Goal: Task Accomplishment & Management: Manage account settings

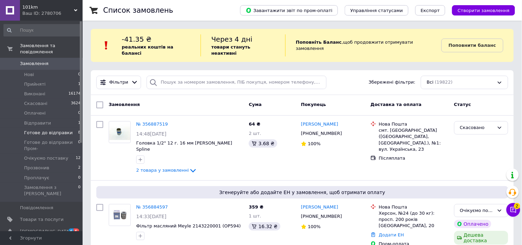
click at [72, 128] on li "Готове до відправки 8" at bounding box center [42, 133] width 85 height 10
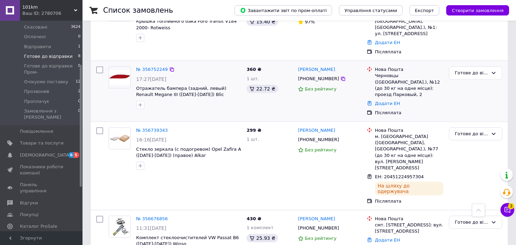
scroll to position [187, 0]
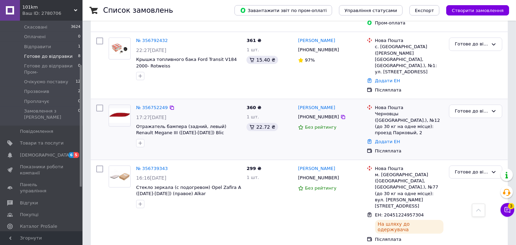
click at [167, 115] on span "17:27, 11.08.2025" at bounding box center [151, 118] width 30 height 6
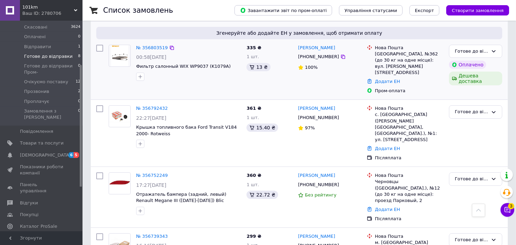
scroll to position [110, 0]
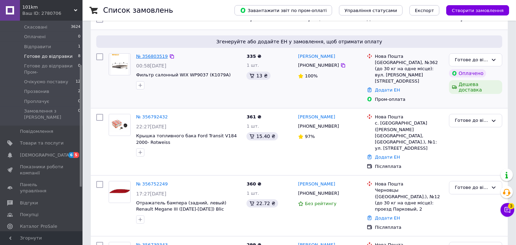
drag, startPoint x: 151, startPoint y: 54, endPoint x: 150, endPoint y: 47, distance: 7.0
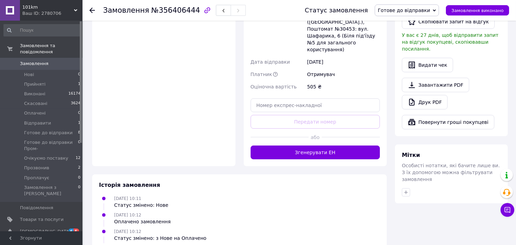
scroll to position [323, 0]
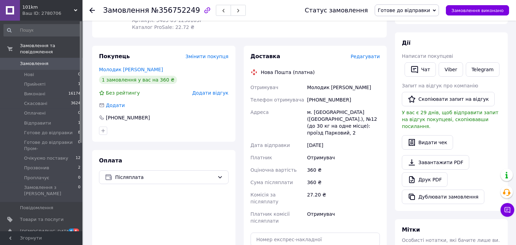
scroll to position [115, 0]
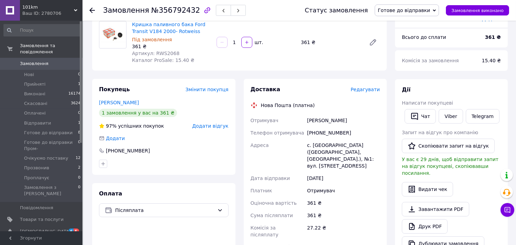
scroll to position [76, 0]
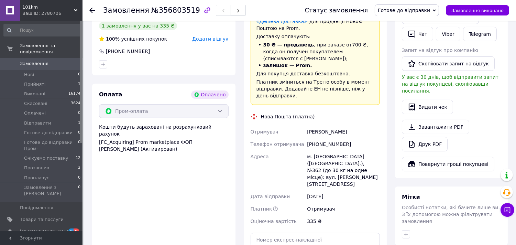
scroll to position [382, 0]
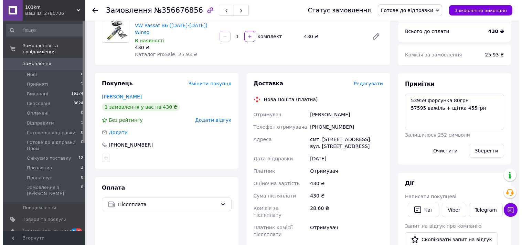
scroll to position [76, 0]
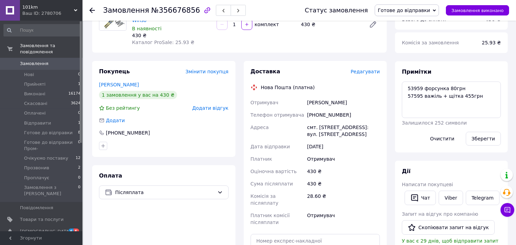
click at [370, 69] on span "Редагувати" at bounding box center [365, 72] width 29 height 6
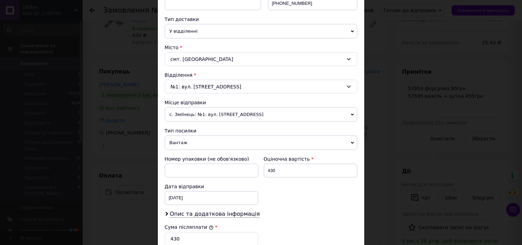
scroll to position [191, 0]
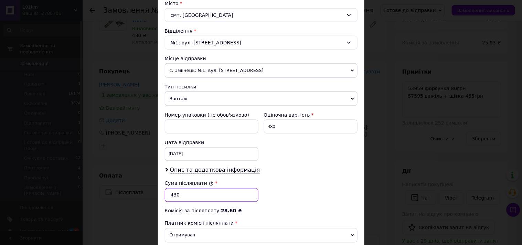
click at [195, 199] on input "430" at bounding box center [212, 195] width 94 height 14
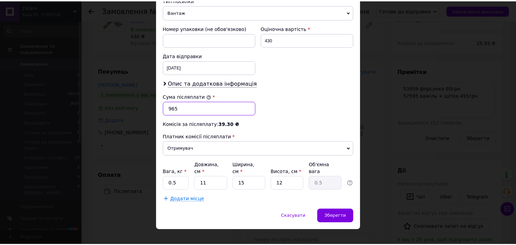
scroll to position [281, 0]
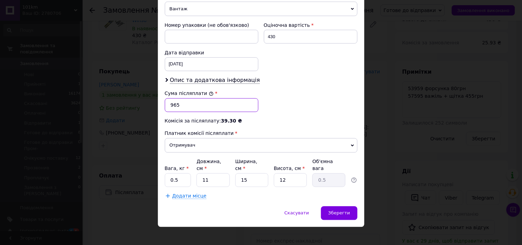
type input "965"
click at [280, 39] on input "430" at bounding box center [311, 37] width 94 height 14
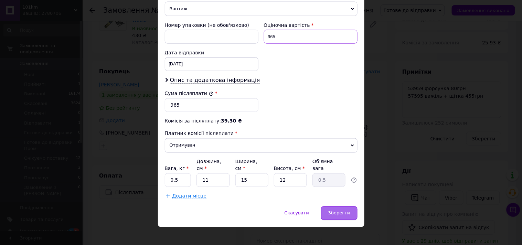
type input "965"
click at [346, 211] on span "Зберегти" at bounding box center [339, 213] width 22 height 5
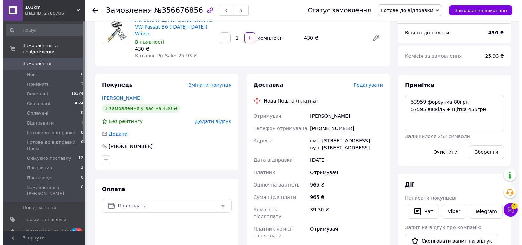
scroll to position [76, 0]
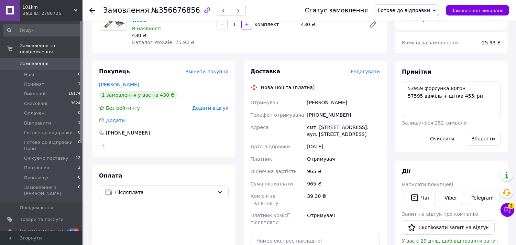
click at [365, 69] on span "Редагувати" at bounding box center [365, 72] width 29 height 6
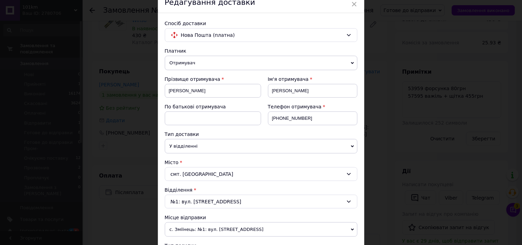
scroll to position [115, 0]
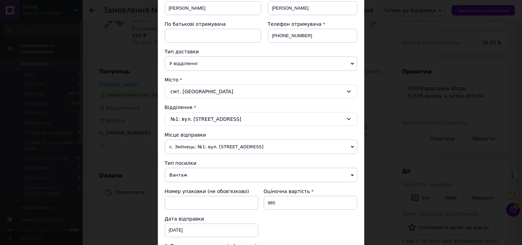
click at [252, 148] on span "с. Зміїнець: №1: вул. [STREET_ADDRESS]" at bounding box center [261, 147] width 193 height 14
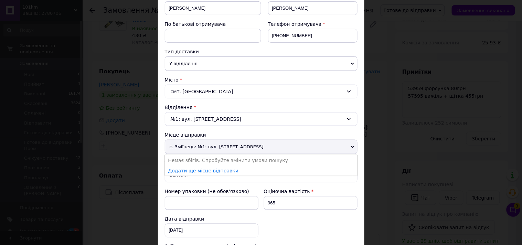
click at [314, 147] on span "с. Зміїнець: №1: вул. [STREET_ADDRESS]" at bounding box center [261, 147] width 193 height 14
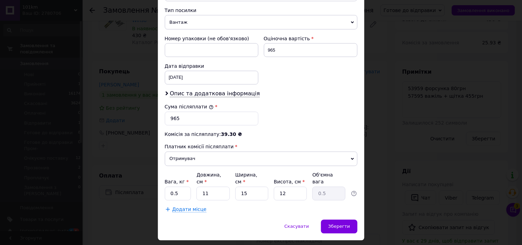
scroll to position [281, 0]
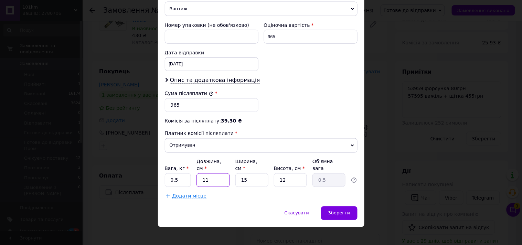
click at [224, 174] on input "11" at bounding box center [212, 180] width 33 height 14
type input "6"
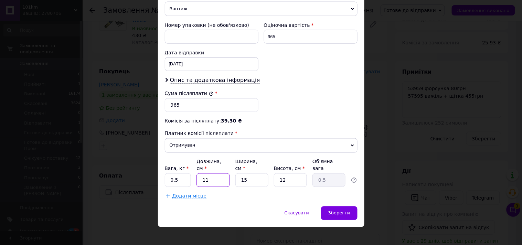
type input "0.27"
type input "65"
type input "2.93"
type input "65"
click at [250, 174] on input "15" at bounding box center [251, 180] width 33 height 14
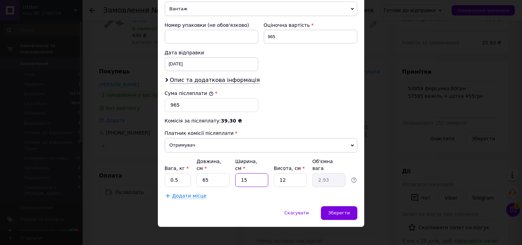
click at [250, 174] on input "15" at bounding box center [251, 180] width 33 height 14
type input "6"
type input "1.17"
click at [219, 174] on input "65" at bounding box center [212, 180] width 33 height 14
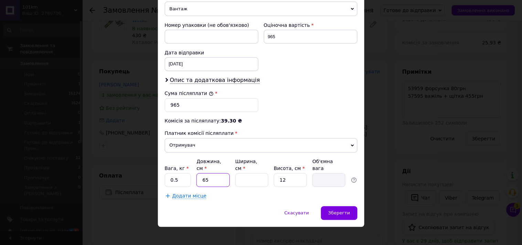
click at [219, 174] on input "65" at bounding box center [212, 180] width 33 height 14
click at [220, 174] on input "65" at bounding box center [212, 180] width 33 height 14
type input "6"
type input "65"
click at [261, 175] on input "Ширина, см *" at bounding box center [251, 180] width 33 height 14
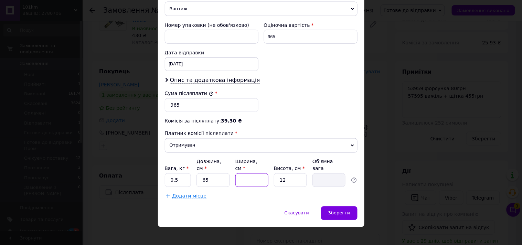
click at [261, 175] on input "Ширина, см *" at bounding box center [251, 180] width 33 height 14
type input "9"
type input "1.76"
type input "9"
click at [290, 178] on input "12" at bounding box center [290, 180] width 33 height 14
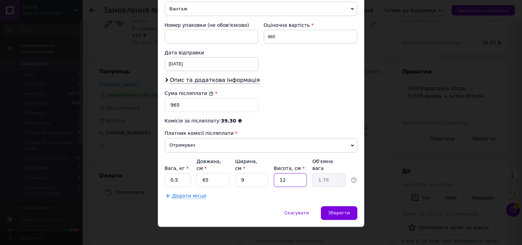
type input "129"
type input "18.87"
click at [290, 178] on input "129" at bounding box center [290, 180] width 33 height 14
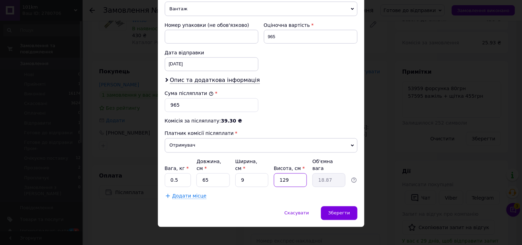
type input "9"
type input "1.32"
type input "9"
click at [184, 175] on input "0.5" at bounding box center [178, 180] width 26 height 14
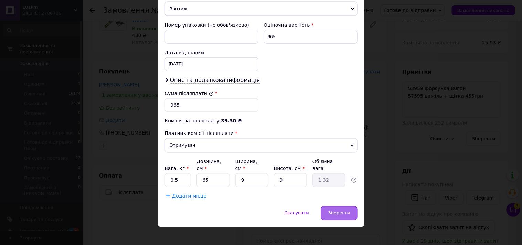
click at [341, 211] on span "Зберегти" at bounding box center [339, 213] width 22 height 5
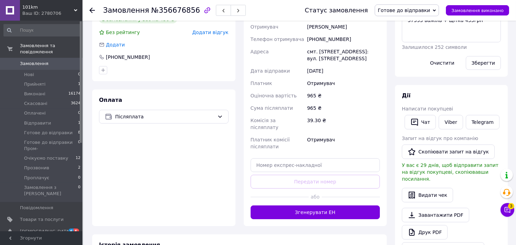
scroll to position [153, 0]
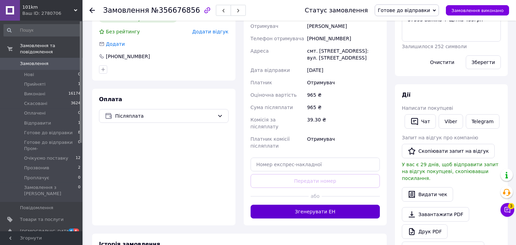
click at [349, 205] on button "Згенерувати ЕН" at bounding box center [316, 212] width 130 height 14
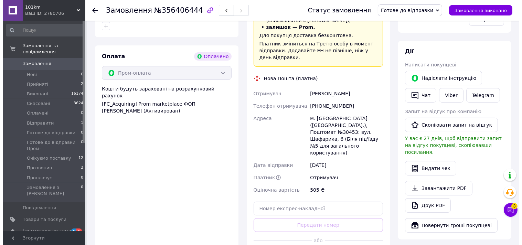
scroll to position [267, 0]
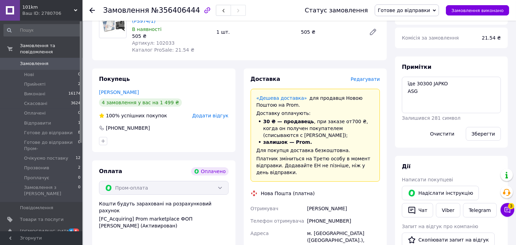
click at [374, 76] on span "Редагувати" at bounding box center [365, 79] width 29 height 6
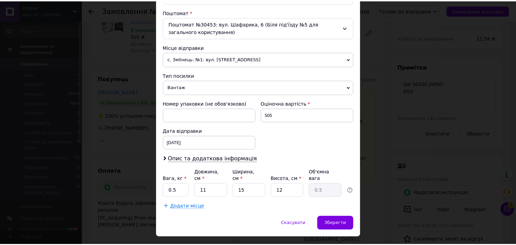
scroll to position [220, 0]
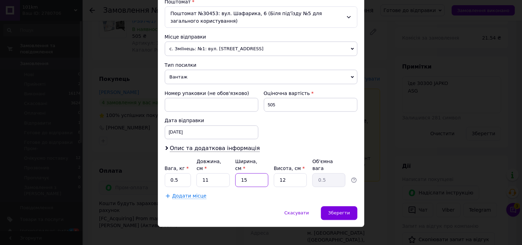
click at [257, 173] on input "15" at bounding box center [251, 180] width 33 height 14
type input "1"
type input "0.1"
type input "16"
type input "0.53"
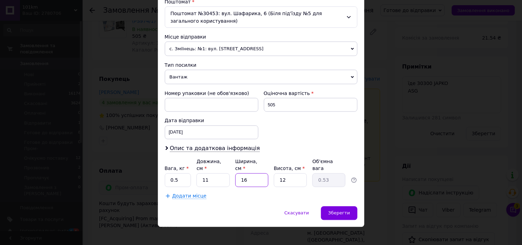
type input "16"
click at [222, 177] on input "11" at bounding box center [212, 180] width 33 height 14
type input "1"
type input "0.1"
type input "14"
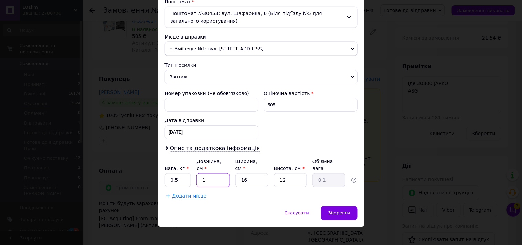
type input "0.67"
type input "14"
click at [287, 175] on input "12" at bounding box center [290, 180] width 33 height 14
type input "1"
type input "0.1"
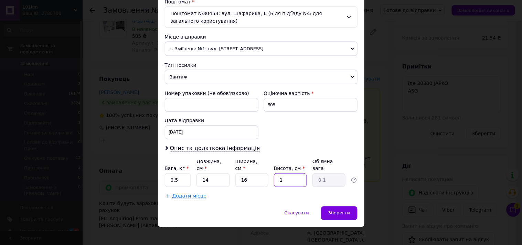
type input "14"
type input "0.78"
type input "14"
click at [339, 211] on span "Зберегти" at bounding box center [339, 213] width 22 height 5
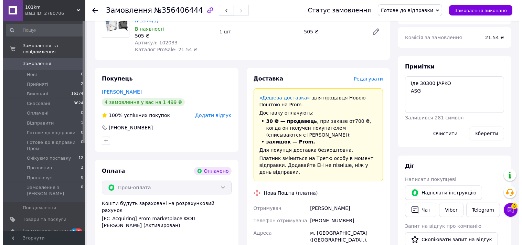
scroll to position [267, 0]
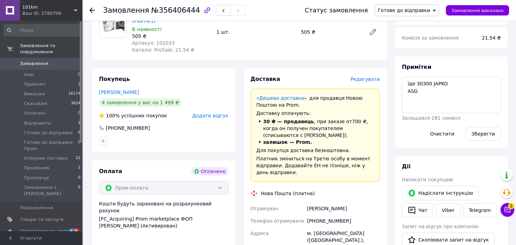
click at [374, 76] on span "Редагувати" at bounding box center [365, 79] width 29 height 6
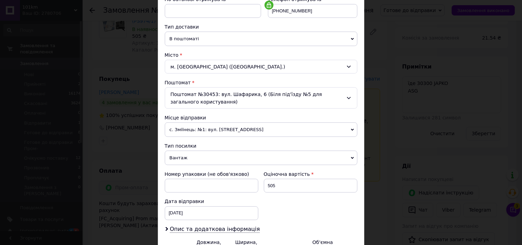
scroll to position [153, 0]
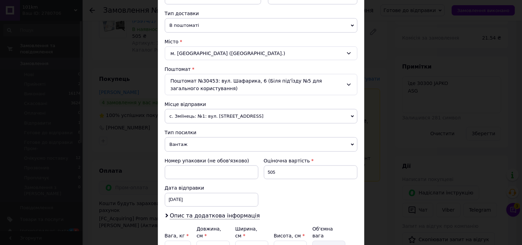
click at [279, 118] on span "с. Зміїнець: №1: вул. [STREET_ADDRESS]" at bounding box center [261, 116] width 193 height 14
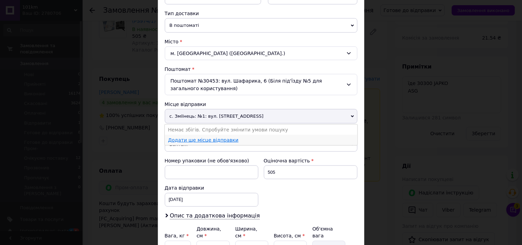
click at [228, 138] on link "Додати ще місце відправки" at bounding box center [203, 140] width 71 height 6
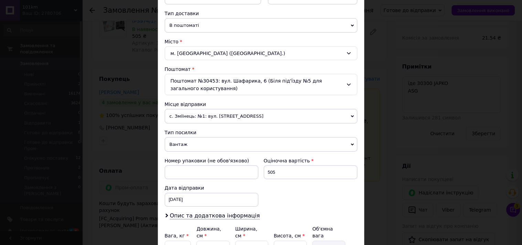
click at [257, 120] on span "с. Зміїнець: №1: вул. [STREET_ADDRESS]" at bounding box center [261, 116] width 193 height 14
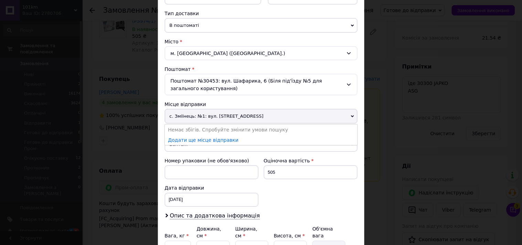
click at [233, 121] on span "с. Зміїнець: №1: вул. [STREET_ADDRESS]" at bounding box center [261, 116] width 193 height 14
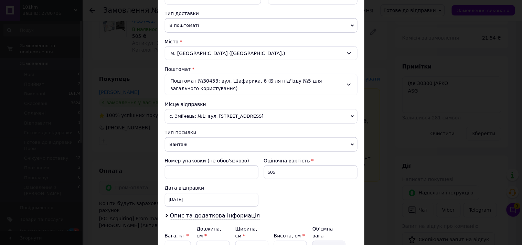
click at [239, 117] on span "с. Зміїнець: №1: вул. [STREET_ADDRESS]" at bounding box center [261, 116] width 193 height 14
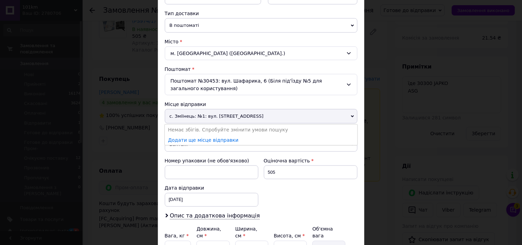
click at [239, 117] on span "с. Зміїнець: №1: вул. [STREET_ADDRESS]" at bounding box center [261, 116] width 193 height 14
click at [231, 138] on li "Додати ще місце відправки" at bounding box center [261, 140] width 193 height 10
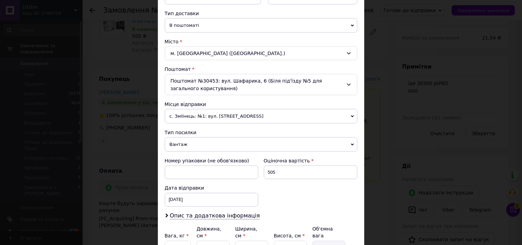
click at [222, 110] on span "с. Зміїнець: №1: вул. [STREET_ADDRESS]" at bounding box center [261, 116] width 193 height 14
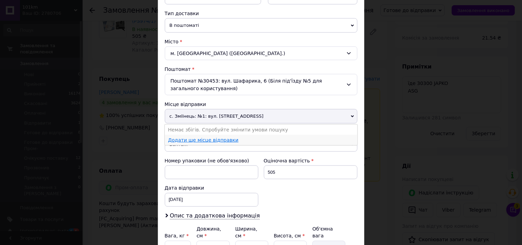
click at [201, 142] on link "Додати ще місце відправки" at bounding box center [203, 140] width 71 height 6
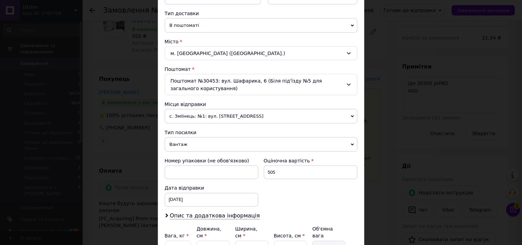
click at [222, 112] on span "с. Зміїнець: №1: вул. [STREET_ADDRESS]" at bounding box center [261, 116] width 193 height 14
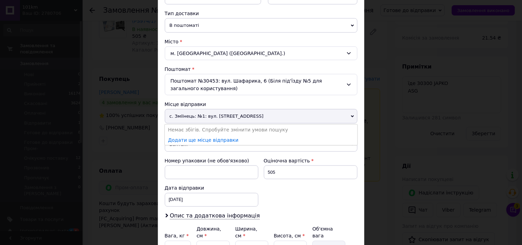
click at [222, 112] on span "с. Зміїнець: №1: вул. [STREET_ADDRESS]" at bounding box center [261, 116] width 193 height 14
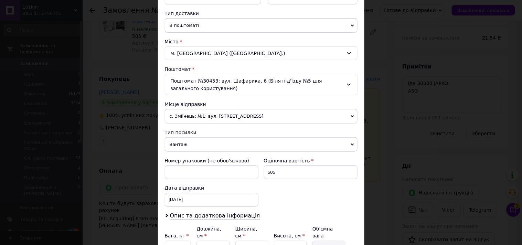
click at [222, 112] on span "с. Зміїнець: №1: вул. [STREET_ADDRESS]" at bounding box center [261, 116] width 193 height 14
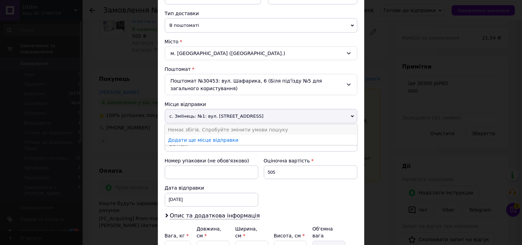
click at [201, 132] on li "Немає збігів. Спробуйте змінити умови пошуку" at bounding box center [261, 130] width 193 height 10
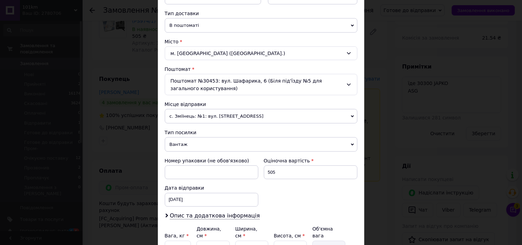
click at [215, 113] on span "с. Зміїнець: №1: вул. [STREET_ADDRESS]" at bounding box center [261, 116] width 193 height 14
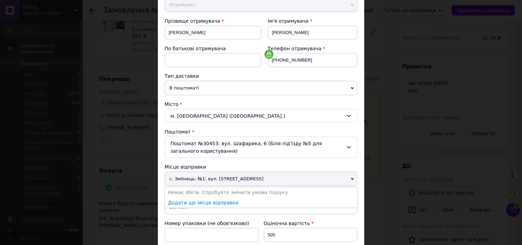
scroll to position [76, 0]
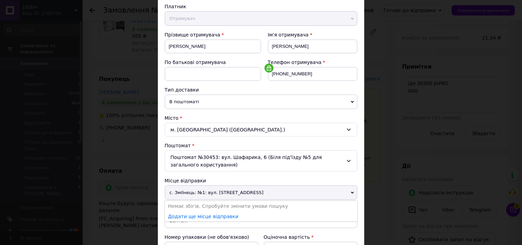
click at [268, 68] on icon at bounding box center [269, 68] width 6 height 6
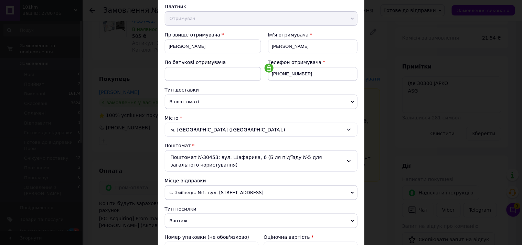
click at [217, 195] on span "с. Зміїнець: №1: вул. [STREET_ADDRESS]" at bounding box center [261, 192] width 193 height 14
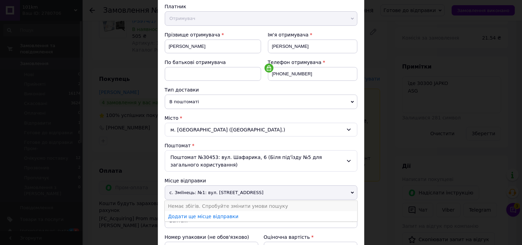
click at [211, 205] on li "Немає збігів. Спробуйте змінити умови пошуку" at bounding box center [261, 206] width 193 height 10
click at [211, 205] on div "Платник Отримувач Відправник Прізвище отримувача Дембіцький Ім'я отримувача Оле…" at bounding box center [261, 173] width 193 height 340
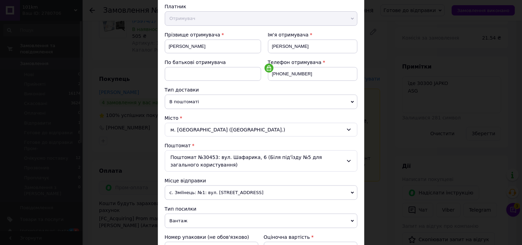
click at [219, 181] on div "Місце відправки" at bounding box center [261, 180] width 193 height 7
click at [218, 195] on span "с. Зміїнець: №1: вул. [STREET_ADDRESS]" at bounding box center [261, 192] width 193 height 14
click at [217, 187] on span "с. Зміїнець: №1: вул. [STREET_ADDRESS]" at bounding box center [261, 192] width 193 height 14
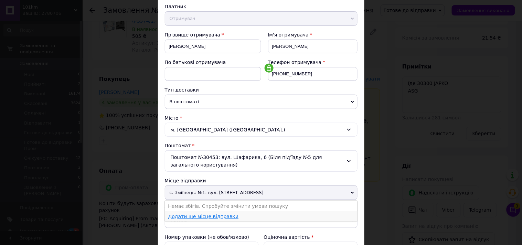
click at [205, 215] on link "Додати ще місце відправки" at bounding box center [203, 217] width 71 height 6
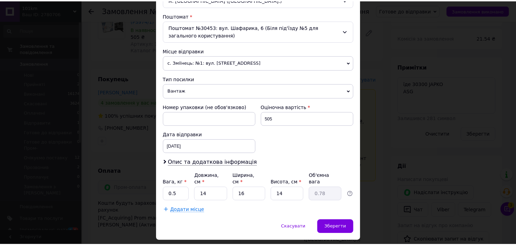
scroll to position [220, 0]
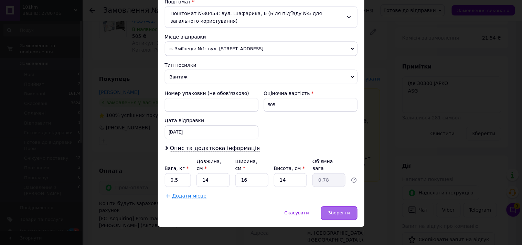
click at [339, 211] on span "Зберегти" at bounding box center [339, 213] width 22 height 5
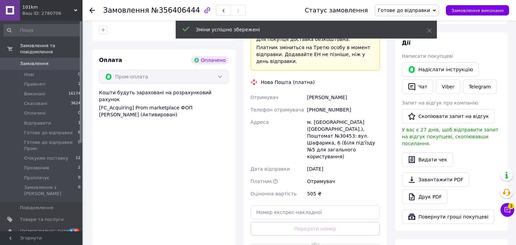
scroll to position [382, 0]
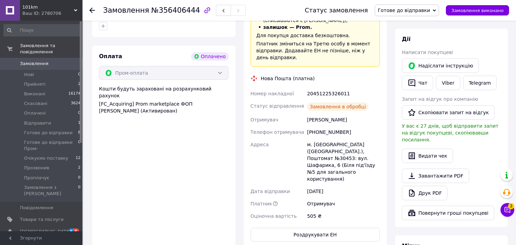
scroll to position [14, 0]
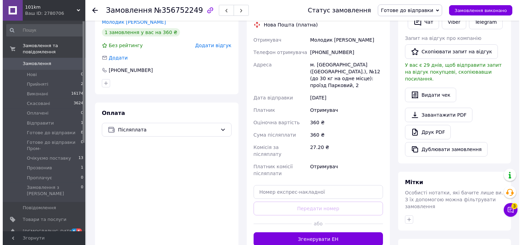
scroll to position [115, 0]
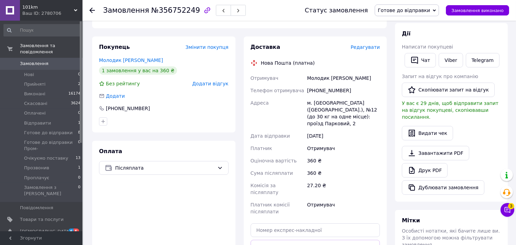
click at [368, 44] on span "Редагувати" at bounding box center [365, 47] width 29 height 6
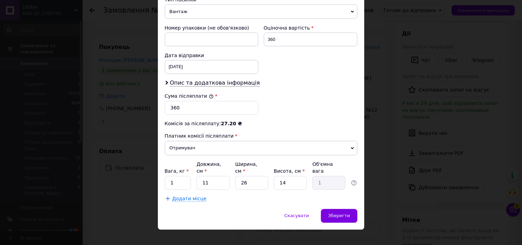
scroll to position [281, 0]
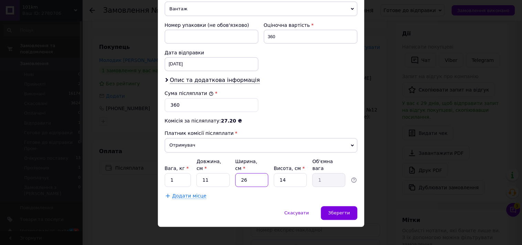
click at [245, 173] on input "26" at bounding box center [251, 180] width 33 height 14
type input "4"
type input "0.15"
type input "2"
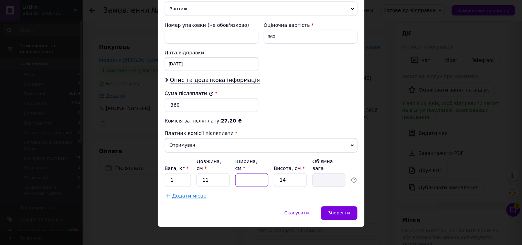
type input "0.1"
type input "24"
type input "0.92"
type input "24"
click at [216, 174] on input "11" at bounding box center [212, 180] width 33 height 14
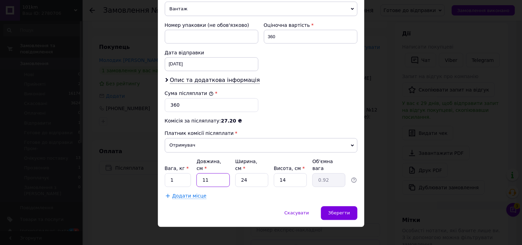
click at [216, 174] on input "11" at bounding box center [212, 180] width 33 height 14
type input "5"
type input "0.42"
type input "6"
type input "0.5"
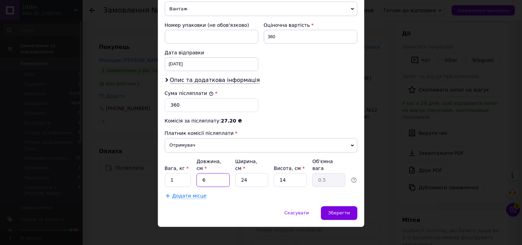
type input "6"
click at [288, 176] on input "14" at bounding box center [290, 180] width 33 height 14
type input "4"
type input "0.14"
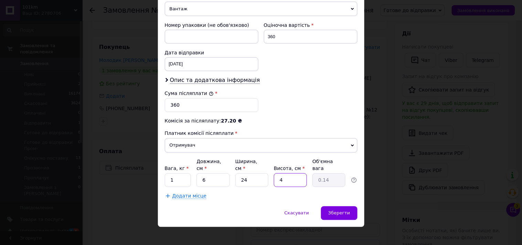
type input "4"
click at [175, 173] on input "1" at bounding box center [178, 180] width 26 height 14
click at [172, 176] on input "05" at bounding box center [178, 180] width 26 height 14
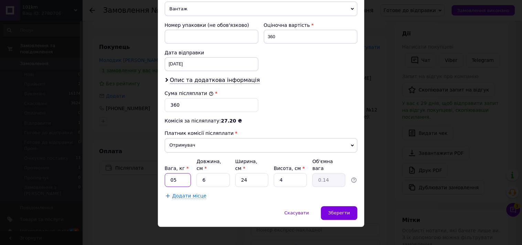
click at [172, 176] on input "05" at bounding box center [178, 180] width 26 height 14
click at [182, 174] on input "0.5" at bounding box center [178, 180] width 26 height 14
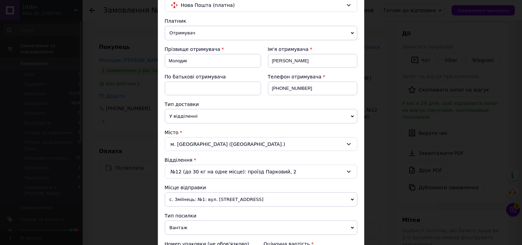
scroll to position [13, 0]
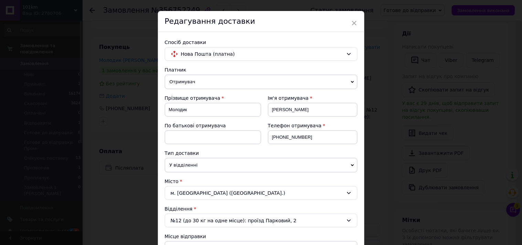
type input "0.2"
click at [309, 81] on span "Отримувач" at bounding box center [261, 82] width 193 height 14
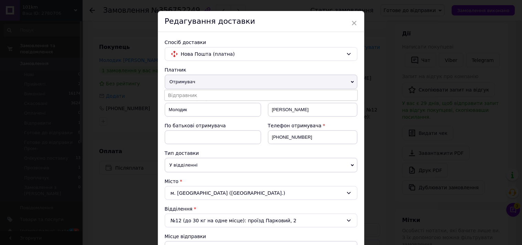
click at [309, 81] on span "Отримувач" at bounding box center [261, 82] width 193 height 14
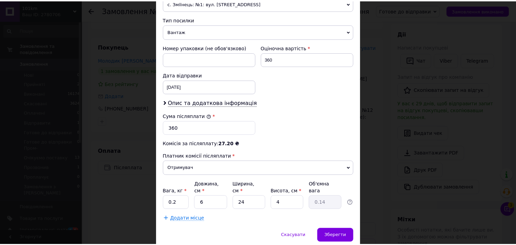
scroll to position [281, 0]
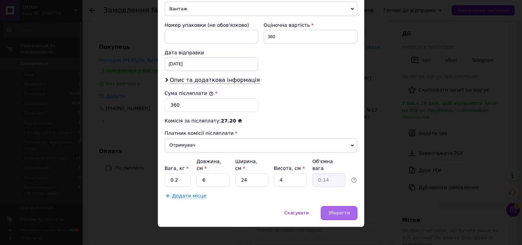
click at [341, 211] on span "Зберегти" at bounding box center [339, 213] width 22 height 5
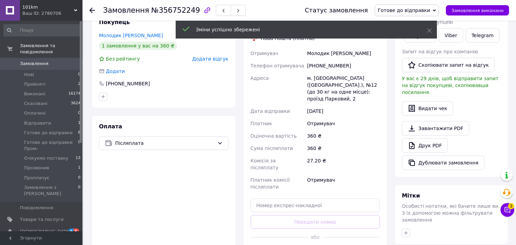
scroll to position [153, 0]
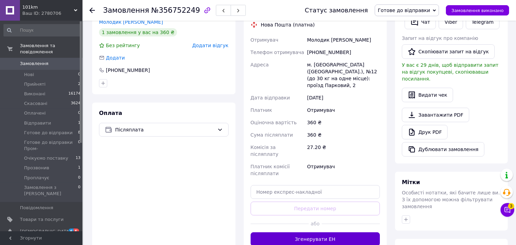
click at [341, 232] on button "Згенерувати ЕН" at bounding box center [316, 239] width 130 height 14
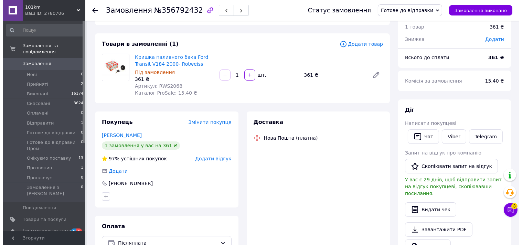
scroll to position [55, 0]
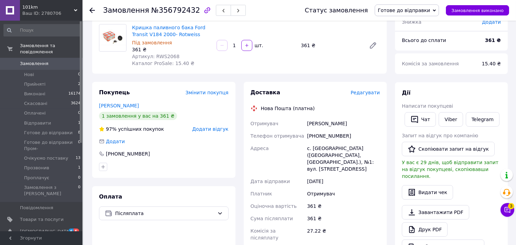
click at [370, 93] on span "Редагувати" at bounding box center [365, 93] width 29 height 6
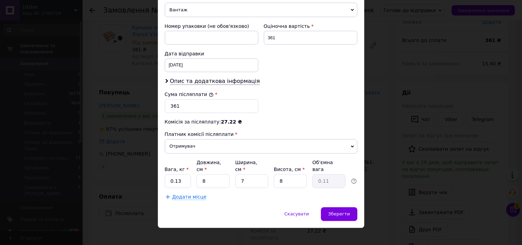
scroll to position [281, 0]
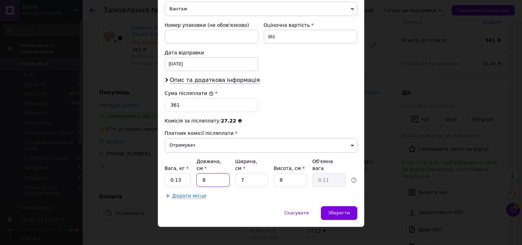
click at [213, 175] on input "8" at bounding box center [212, 180] width 33 height 14
type input "1"
type input "0.1"
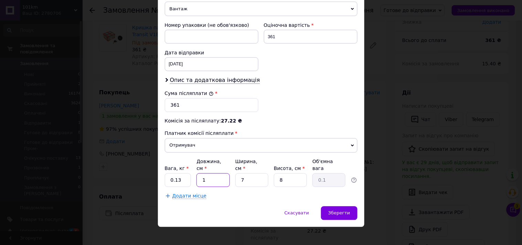
type input "12"
type input "0.17"
type input "12"
click at [248, 173] on input "7" at bounding box center [251, 180] width 33 height 14
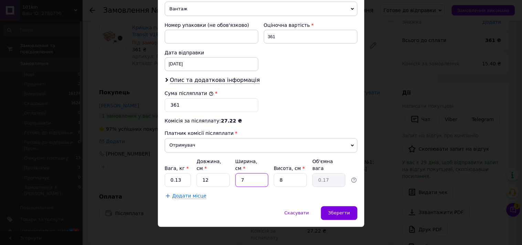
type input "9"
type input "0.22"
type input "9"
click at [290, 173] on input "8" at bounding box center [290, 180] width 33 height 14
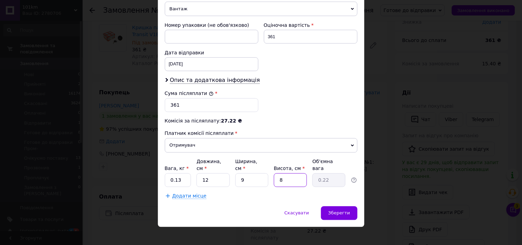
type input "7"
type input "0.19"
click at [298, 174] on input "7" at bounding box center [290, 180] width 33 height 14
type input "7"
click at [179, 176] on input "0.13" at bounding box center [178, 180] width 26 height 14
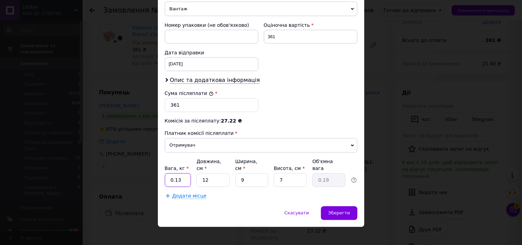
click at [179, 176] on input "0.13" at bounding box center [178, 180] width 26 height 14
click at [183, 173] on input "0.13" at bounding box center [178, 180] width 26 height 14
type input "0.2"
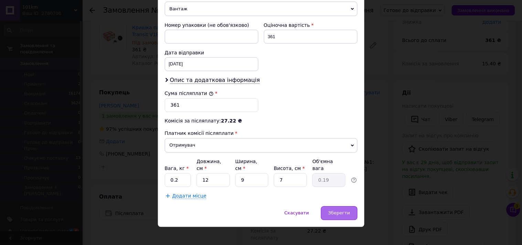
click at [348, 211] on span "Зберегти" at bounding box center [339, 213] width 22 height 5
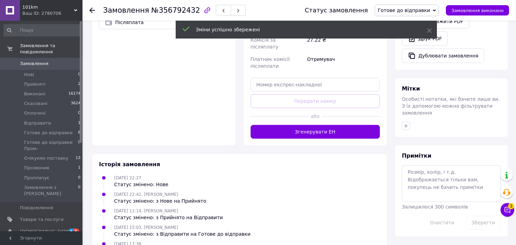
scroll to position [208, 0]
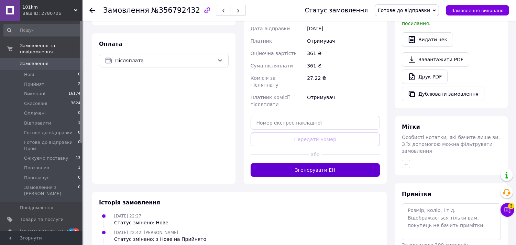
click at [324, 163] on button "Згенерувати ЕН" at bounding box center [316, 170] width 130 height 14
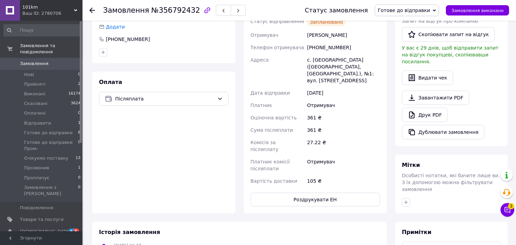
scroll to position [132, 0]
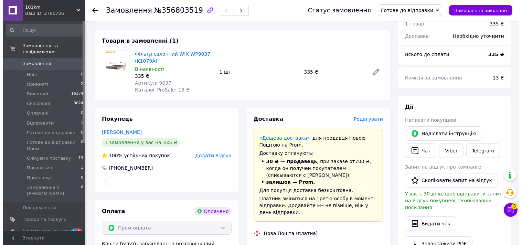
scroll to position [229, 0]
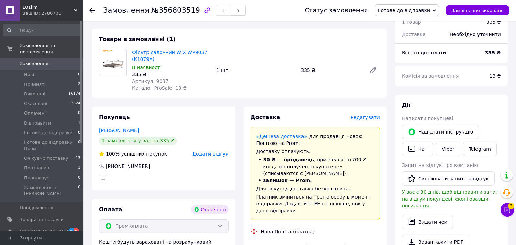
click at [375, 115] on span "Редагувати" at bounding box center [365, 118] width 29 height 6
click at [373, 115] on span "Редагувати" at bounding box center [365, 118] width 29 height 6
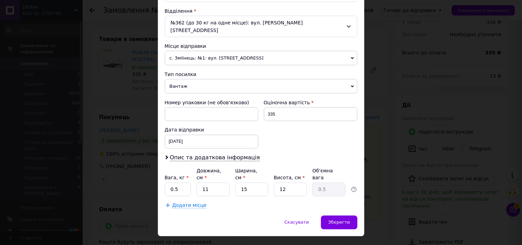
scroll to position [212, 0]
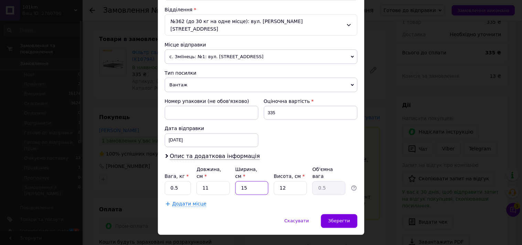
click at [255, 181] on input "15" at bounding box center [251, 188] width 33 height 14
type input "2"
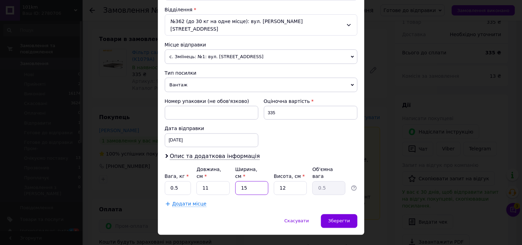
type input "0.1"
type input "28"
type input "0.92"
type input "28"
click at [228, 181] on input "11" at bounding box center [212, 188] width 33 height 14
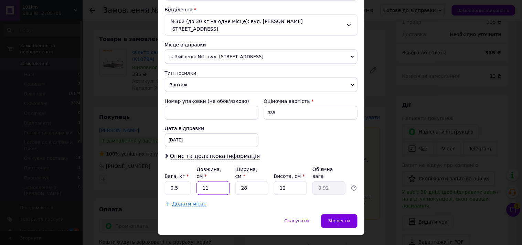
click at [228, 181] on input "11" at bounding box center [212, 188] width 33 height 14
type input "2"
type input "0.17"
type input "25"
type input "2.1"
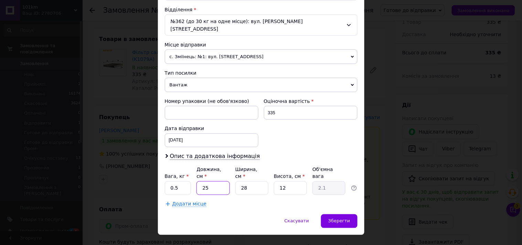
type input "25"
click at [288, 181] on input "12" at bounding box center [290, 188] width 33 height 14
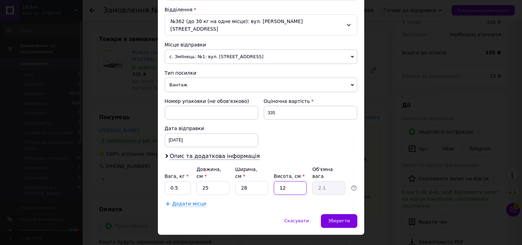
type input "5"
type input "0.88"
type input "5"
click at [184, 181] on input "0.5" at bounding box center [178, 188] width 26 height 14
type input "0.3"
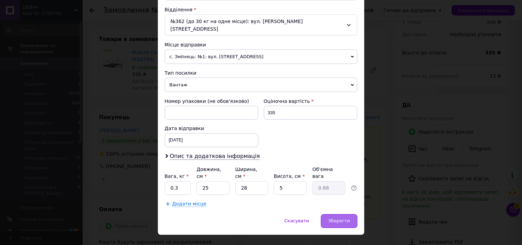
click at [336, 218] on span "Зберегти" at bounding box center [339, 220] width 22 height 5
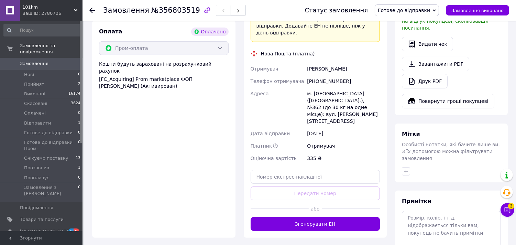
scroll to position [420, 0]
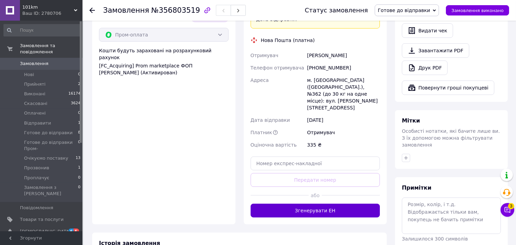
click at [347, 204] on button "Згенерувати ЕН" at bounding box center [316, 211] width 130 height 14
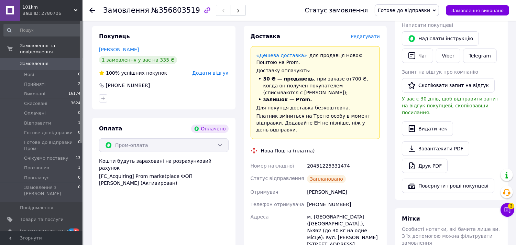
scroll to position [267, 0]
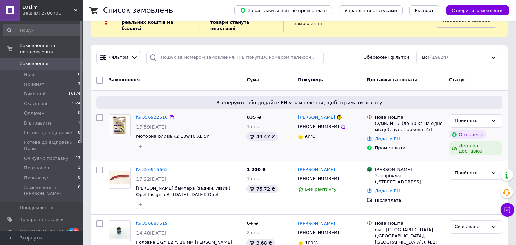
scroll to position [38, 0]
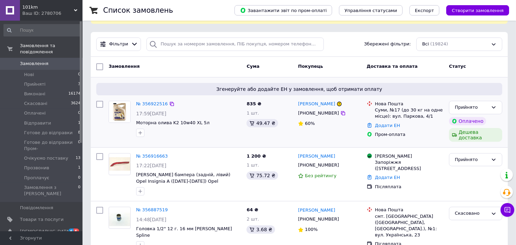
click at [211, 112] on div "№ 356922516 17:59[DATE] Моторна олива K2 10w40 XL 5л" at bounding box center [188, 119] width 110 height 42
click at [226, 61] on div "Замовлення" at bounding box center [175, 67] width 138 height 12
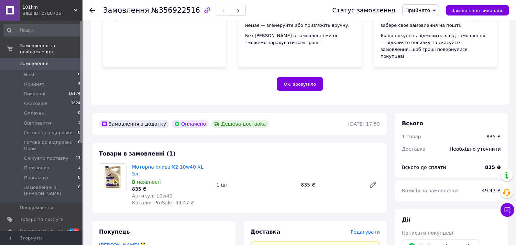
scroll to position [191, 0]
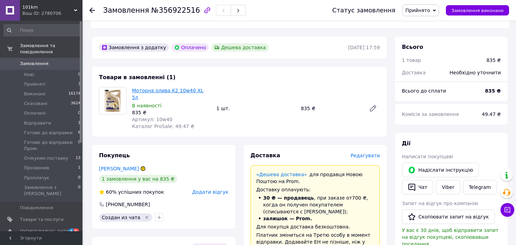
click at [145, 88] on link "Моторна олива K2 10w40 XL 5л" at bounding box center [168, 94] width 72 height 12
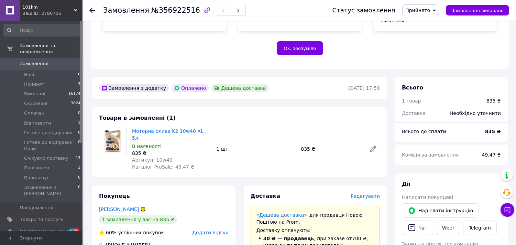
scroll to position [229, 0]
